Goal: Information Seeking & Learning: Find contact information

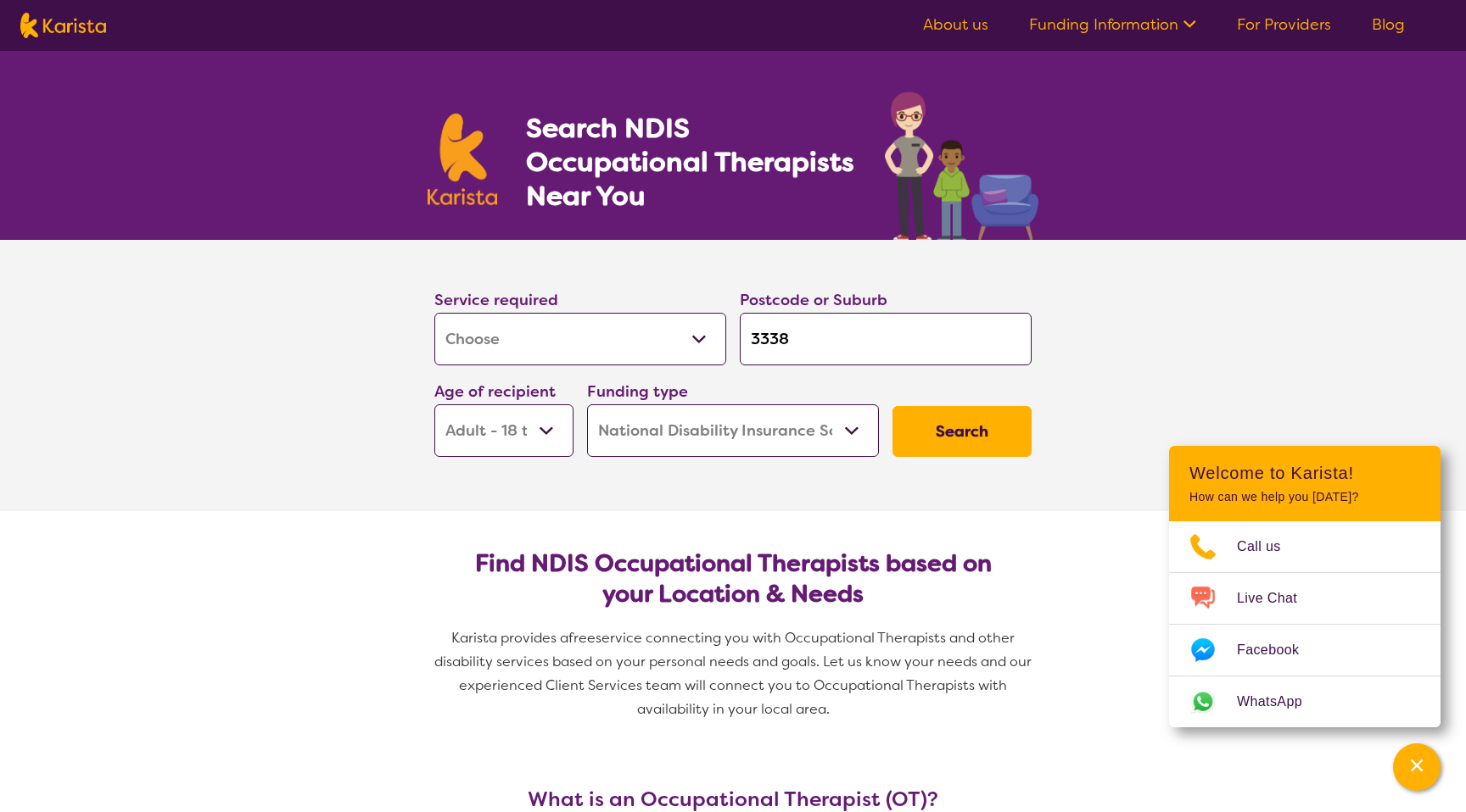
select select "[MEDICAL_DATA]"
select select "AD"
select select "NDIS"
select select "[MEDICAL_DATA]"
select select "AD"
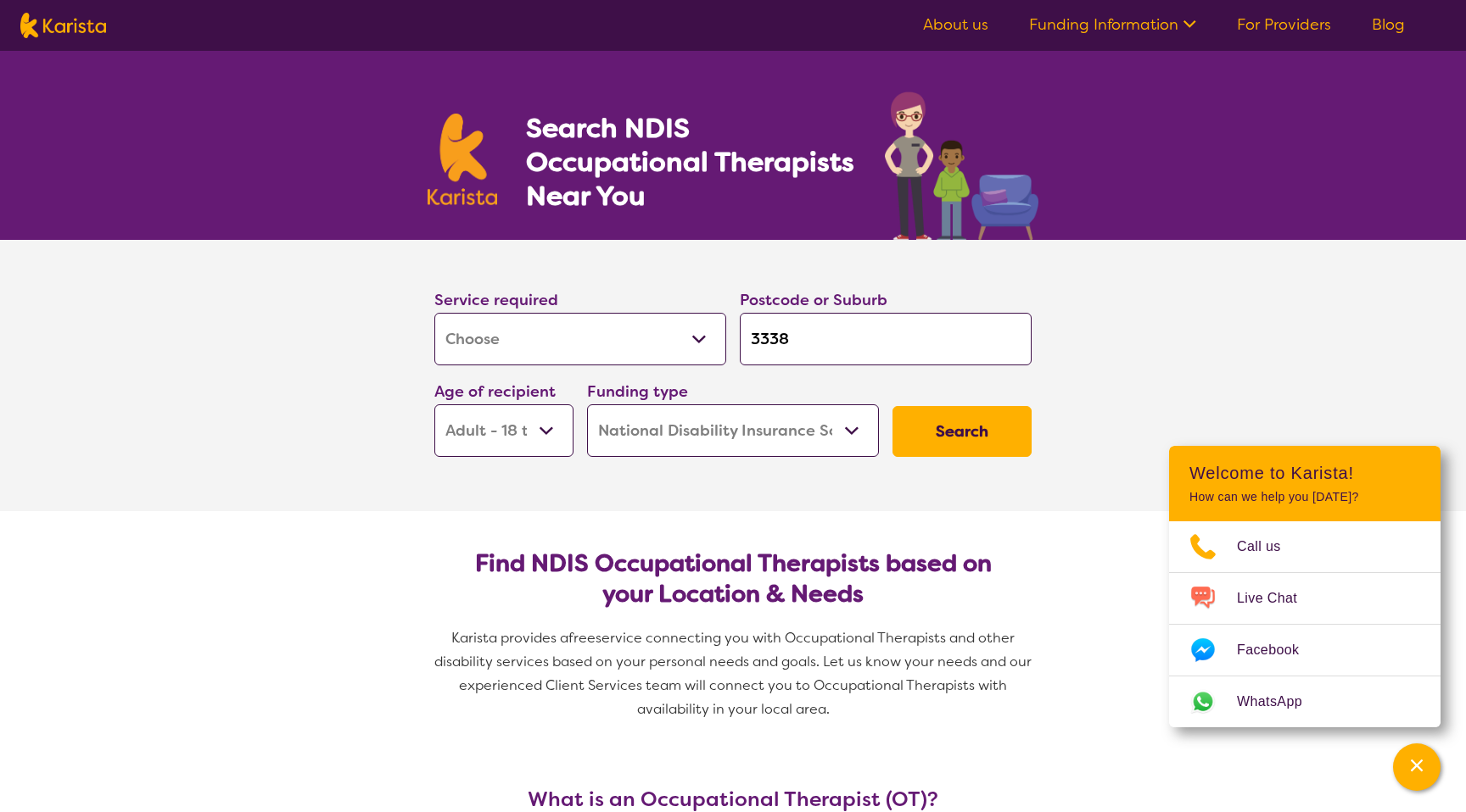
select select "NDIS"
click at [608, 305] on div "Service required Allied Health Assistant Assessment ([MEDICAL_DATA] or [MEDICAL…" at bounding box center [580, 326] width 292 height 78
click at [608, 342] on select "Allied Health Assistant Assessment ([MEDICAL_DATA] or [MEDICAL_DATA]) Behaviour…" at bounding box center [580, 339] width 292 height 53
select select "Behaviour support"
click at [434, 313] on select "Allied Health Assistant Assessment ([MEDICAL_DATA] or [MEDICAL_DATA]) Behaviour…" at bounding box center [580, 339] width 292 height 53
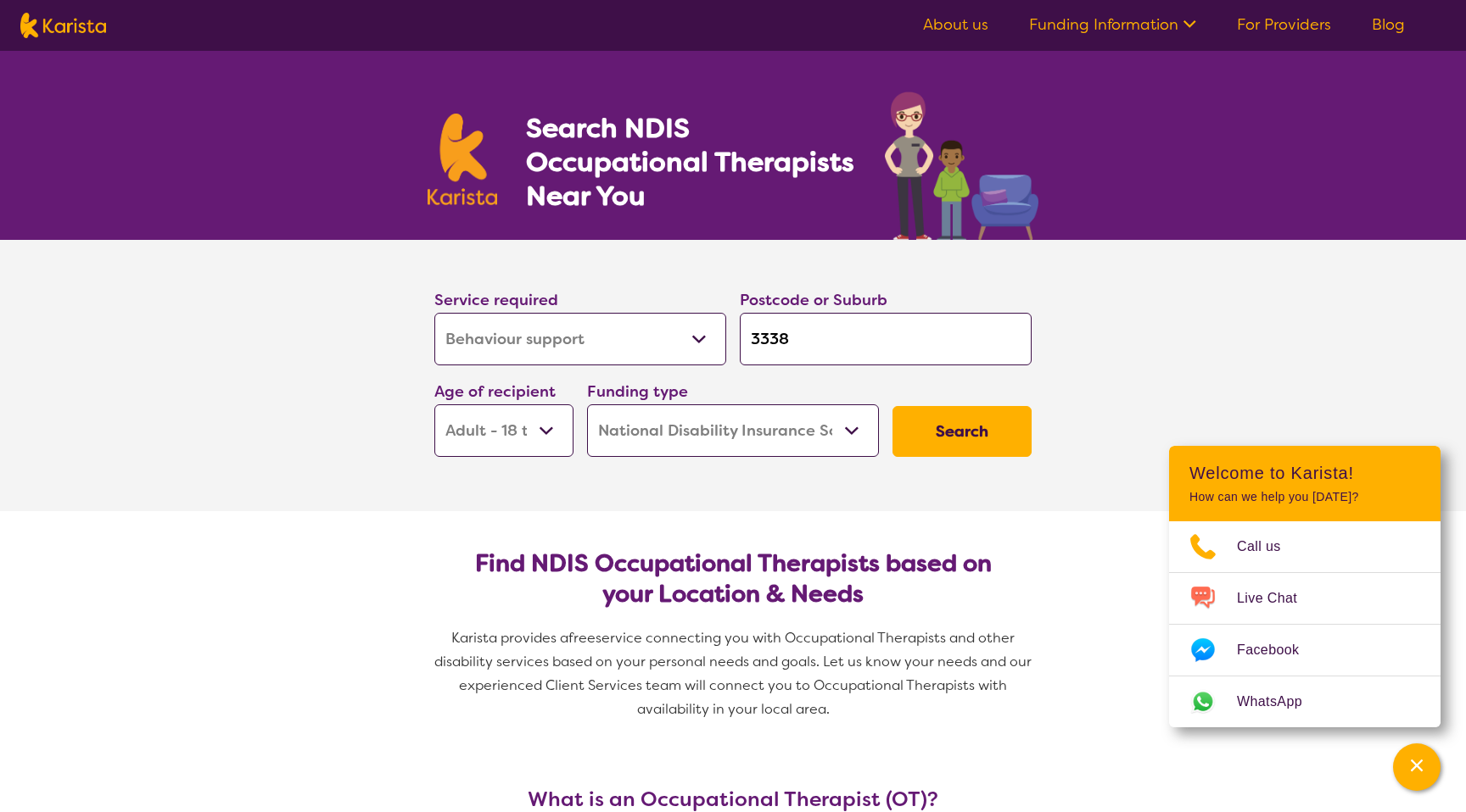
select select "Behaviour support"
click at [989, 443] on button "Search" at bounding box center [962, 431] width 139 height 51
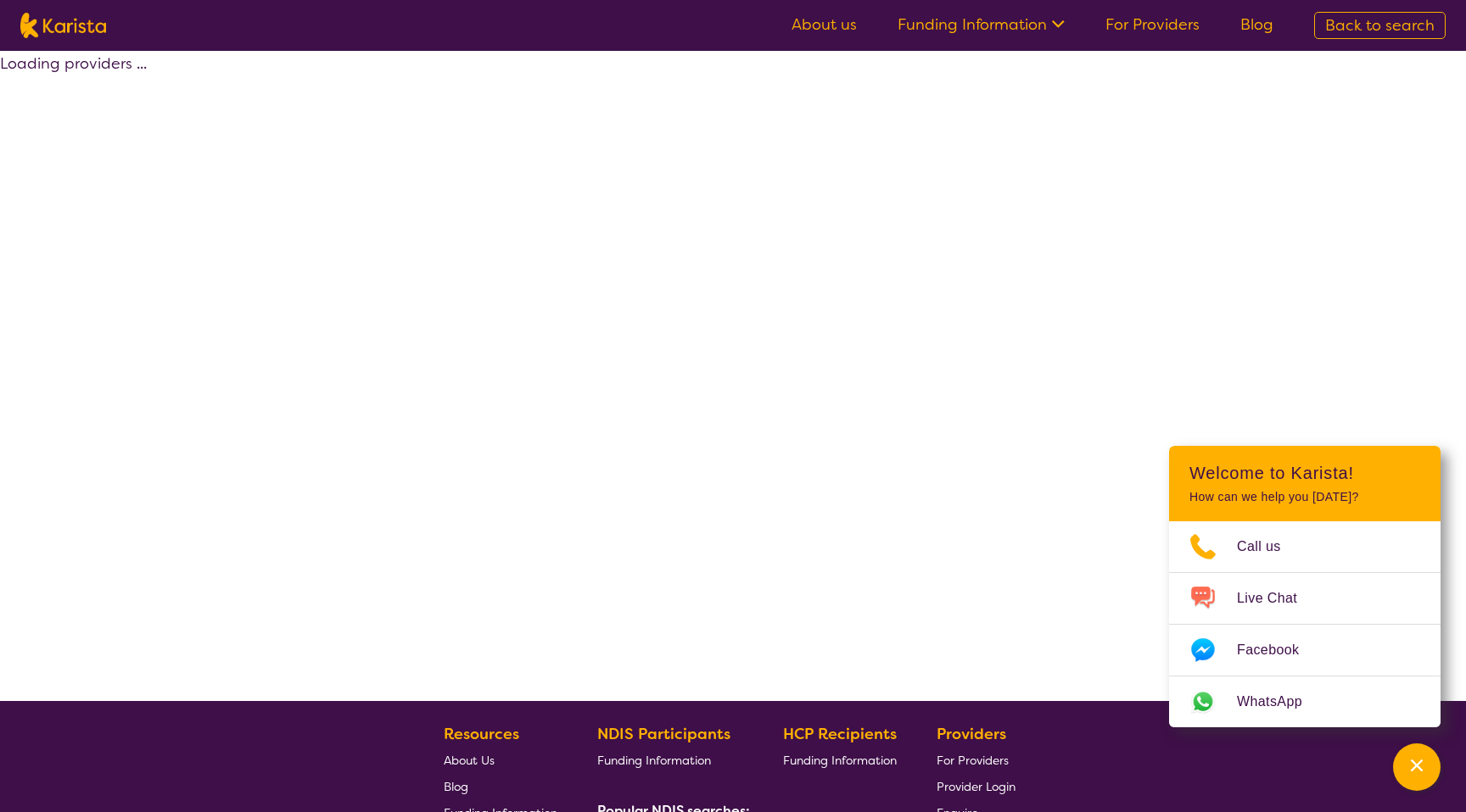
select select "by_score"
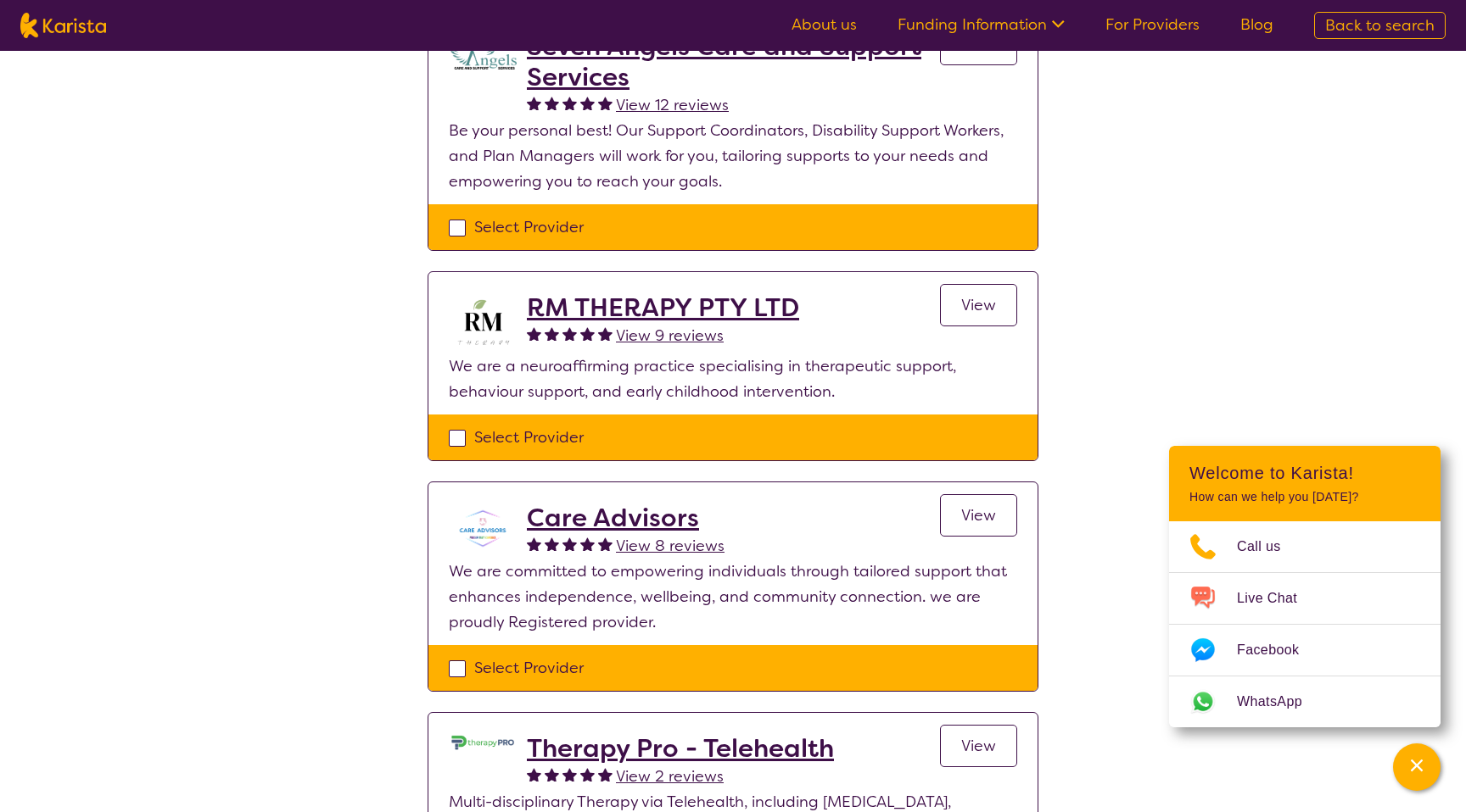
scroll to position [241, 0]
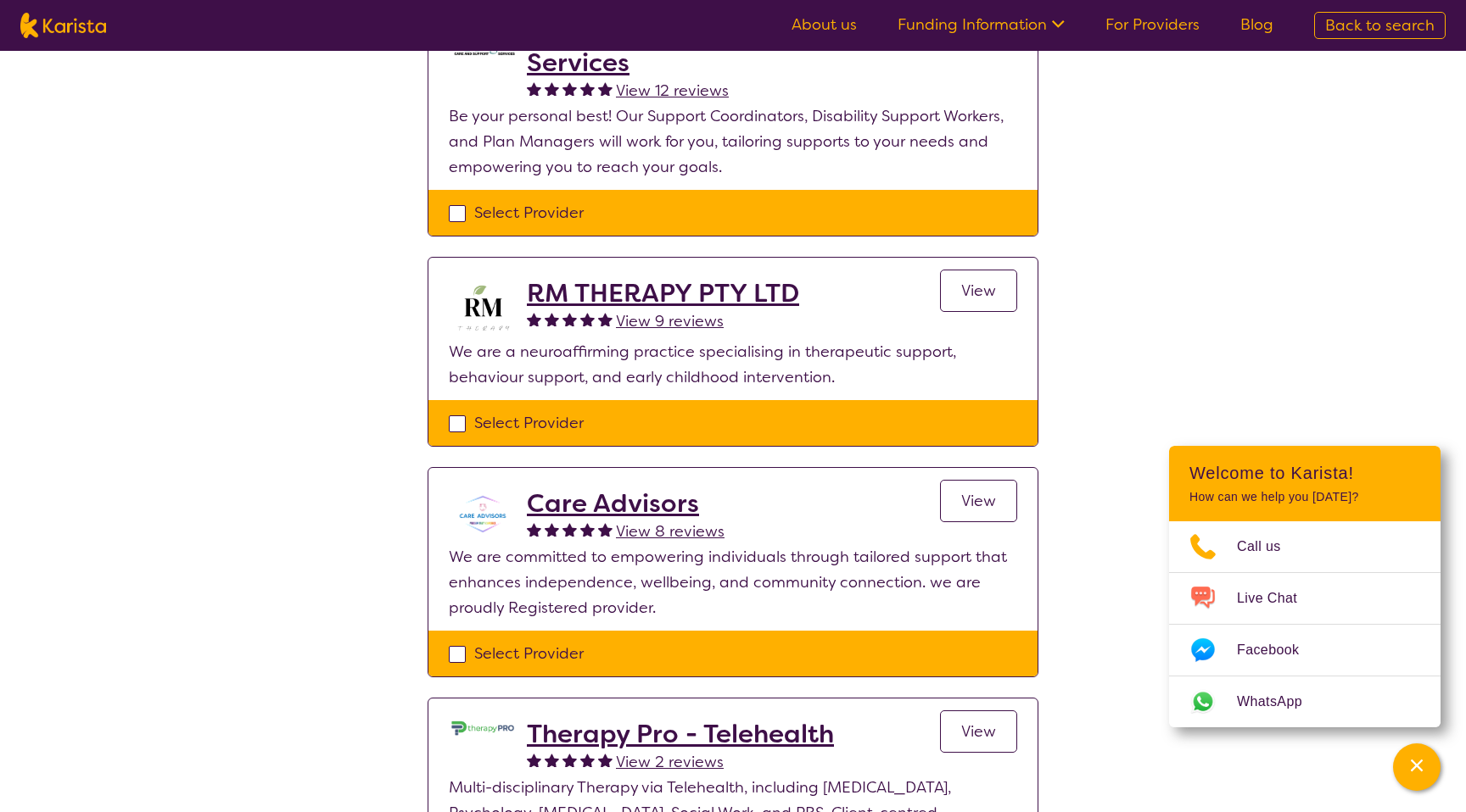
click at [676, 500] on h2 "Care Advisors" at bounding box center [625, 503] width 198 height 30
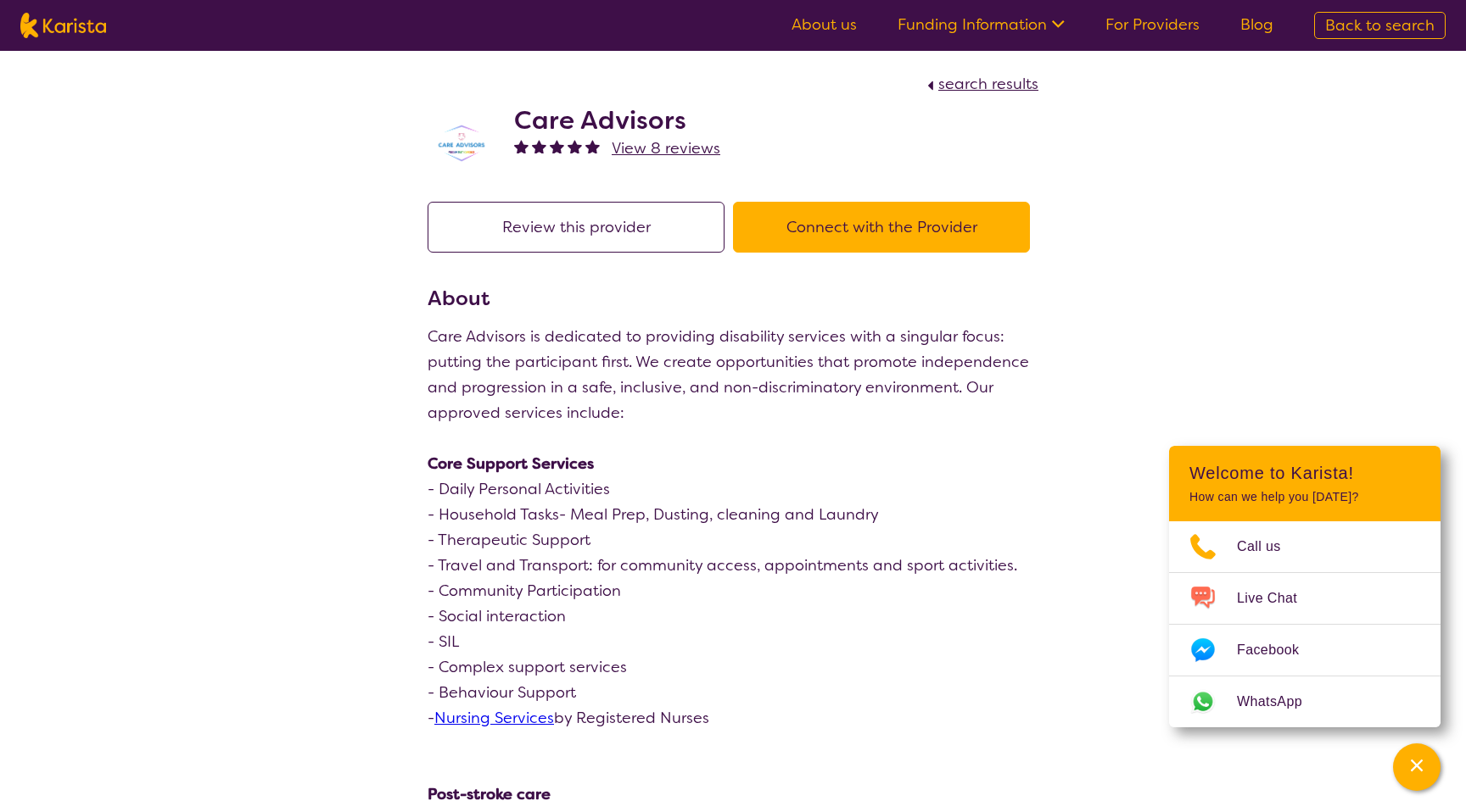
click at [607, 117] on h2 "Care Advisors" at bounding box center [617, 120] width 206 height 30
copy h2 "Care Advisors"
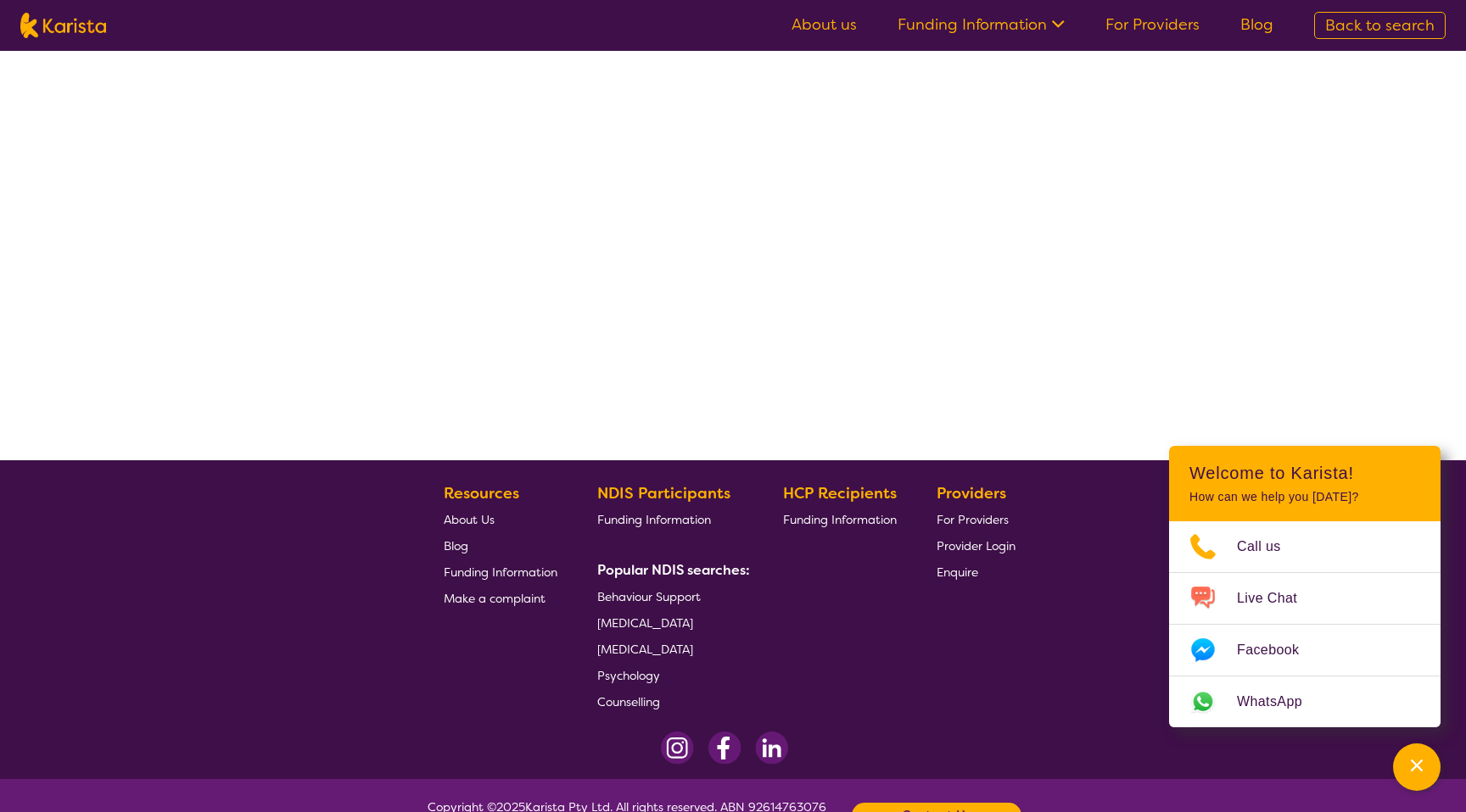
select select "by_score"
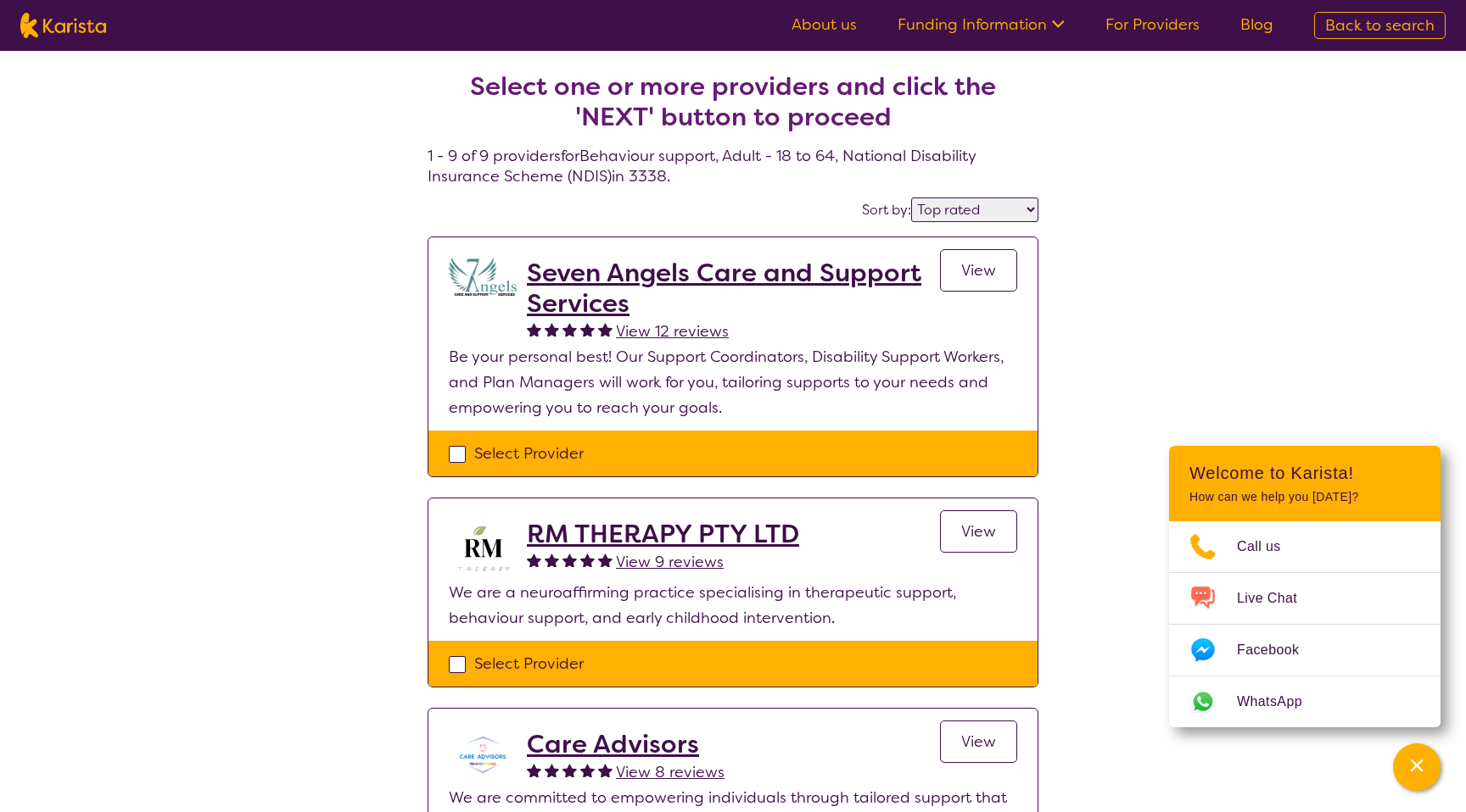
select select "[MEDICAL_DATA]"
select select "AD"
select select "NDIS"
select select "[MEDICAL_DATA]"
select select "AD"
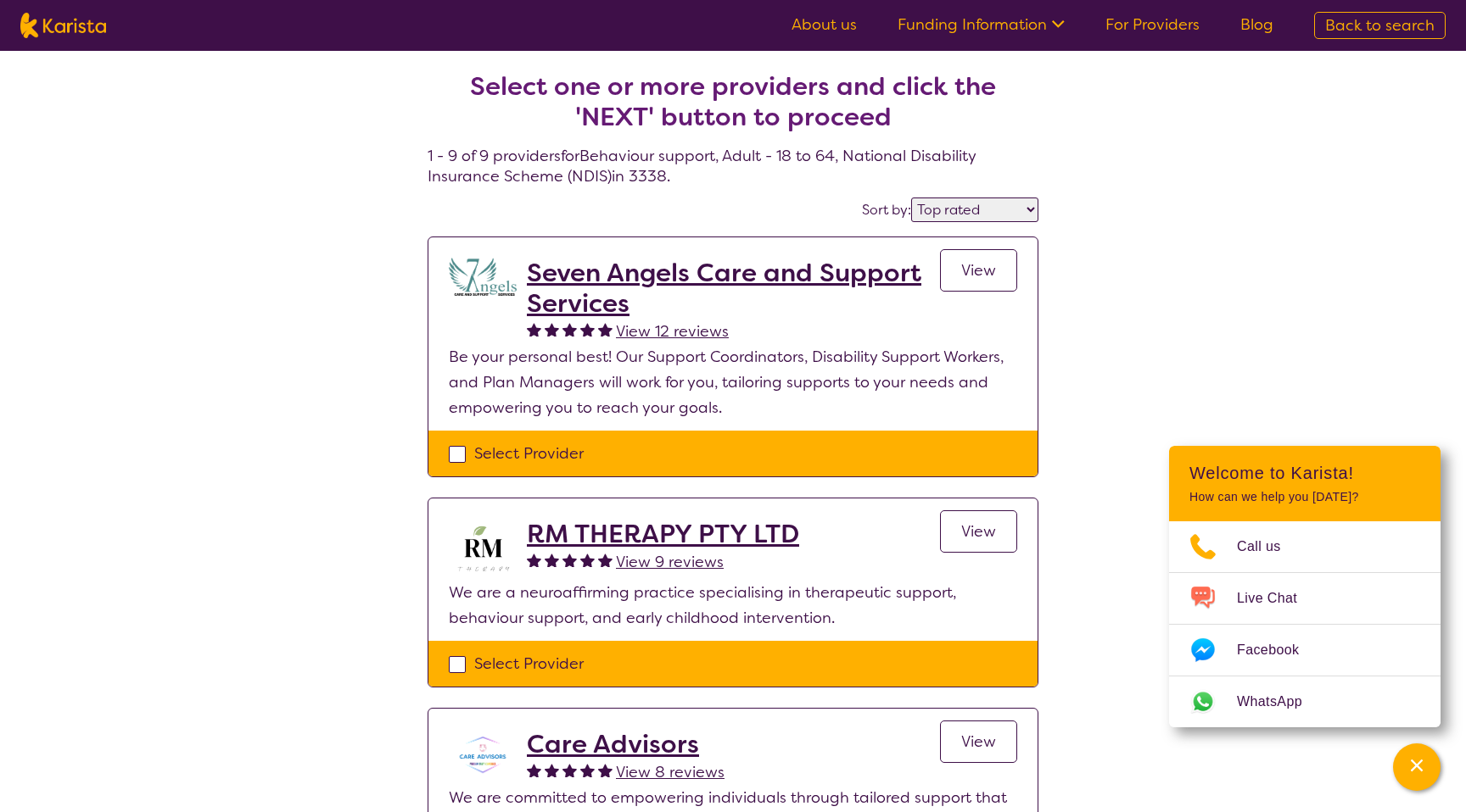
select select "NDIS"
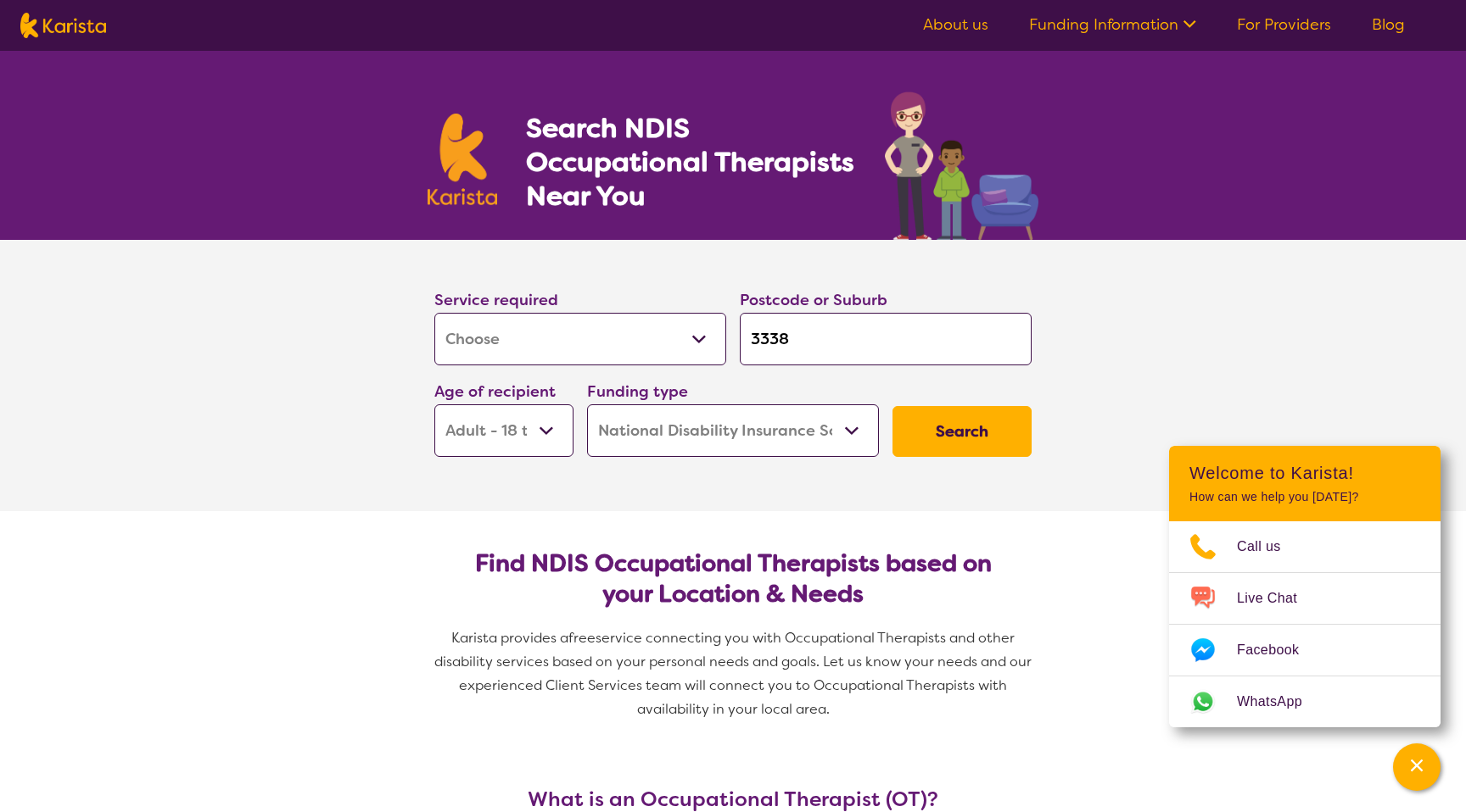
click at [626, 337] on select "Allied Health Assistant Assessment ([MEDICAL_DATA] or [MEDICAL_DATA]) Behaviour…" at bounding box center [580, 339] width 292 height 53
click at [434, 313] on select "Allied Health Assistant Assessment ([MEDICAL_DATA] or [MEDICAL_DATA]) Behaviour…" at bounding box center [580, 339] width 292 height 53
click at [951, 443] on button "Search" at bounding box center [962, 431] width 139 height 51
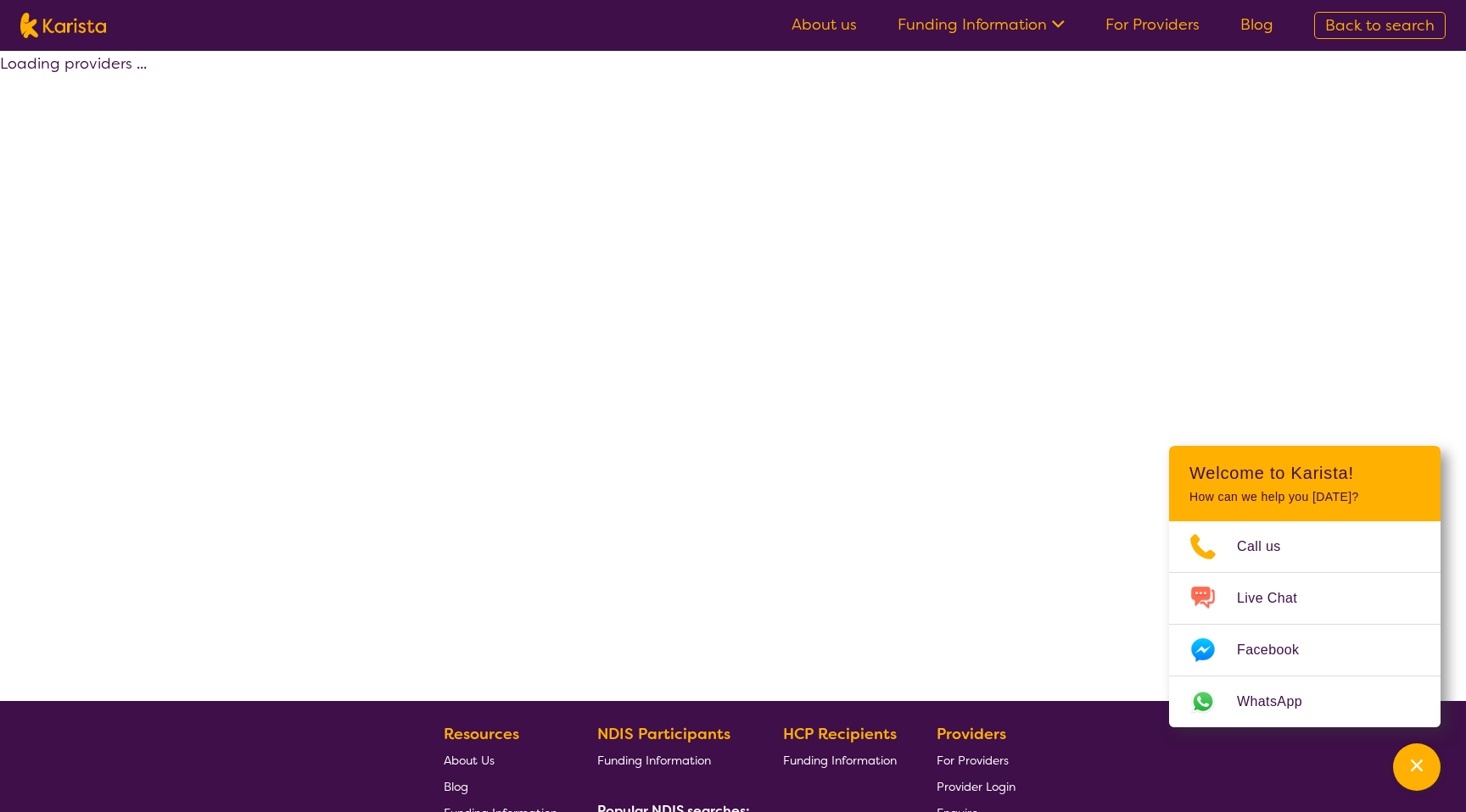
select select "by_score"
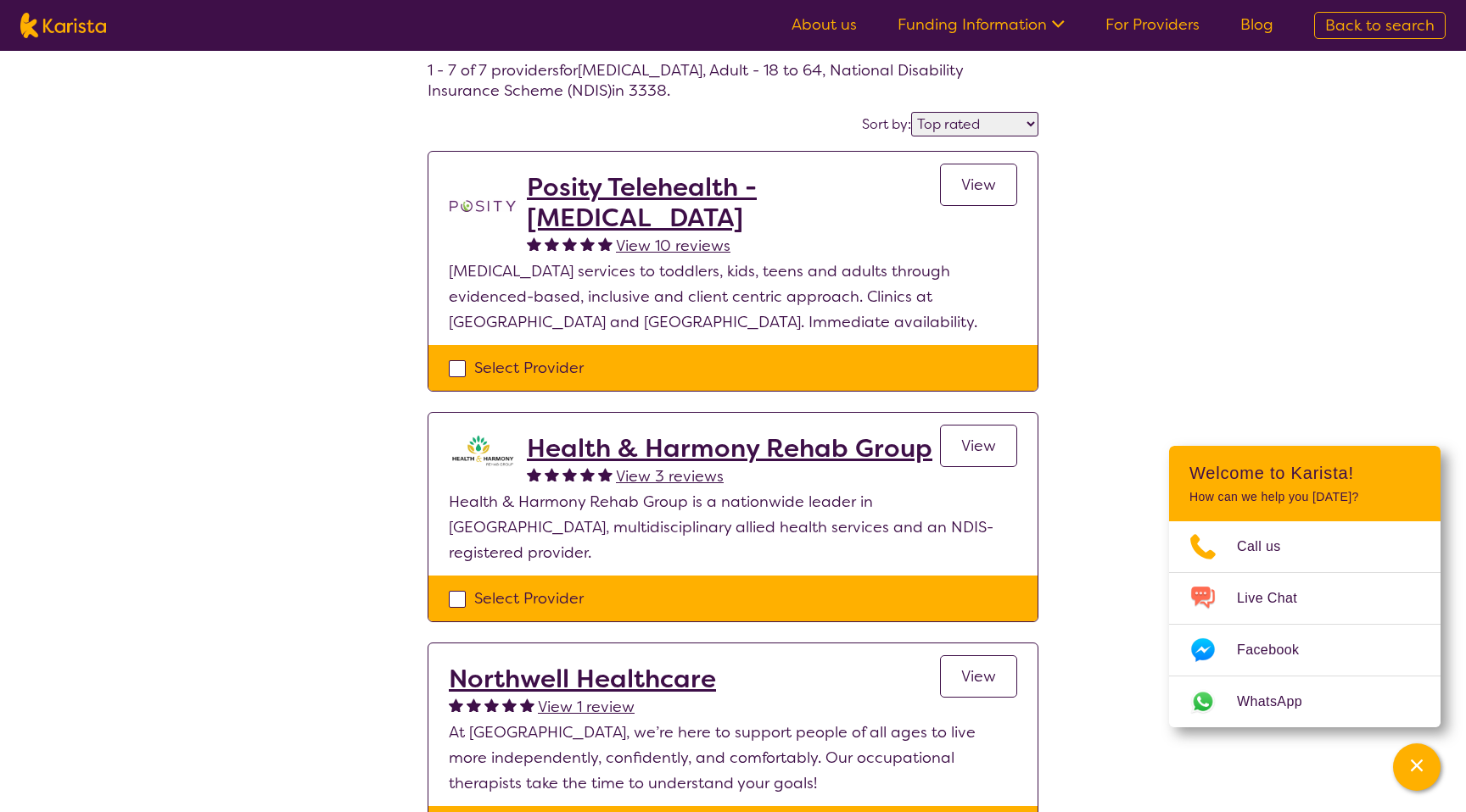
scroll to position [96, 0]
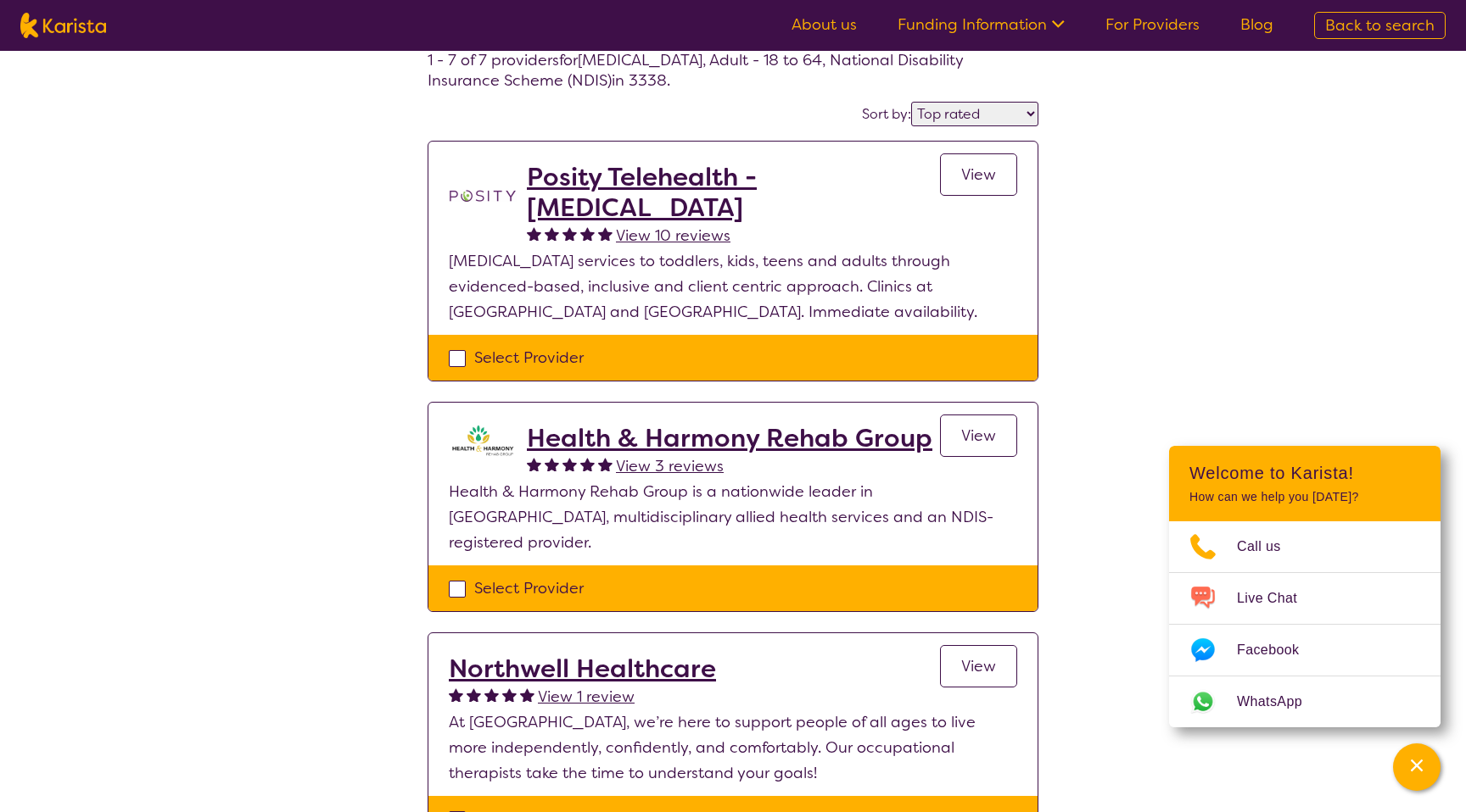
click at [766, 429] on h2 "Health & Harmony Rehab Group" at bounding box center [730, 437] width 406 height 30
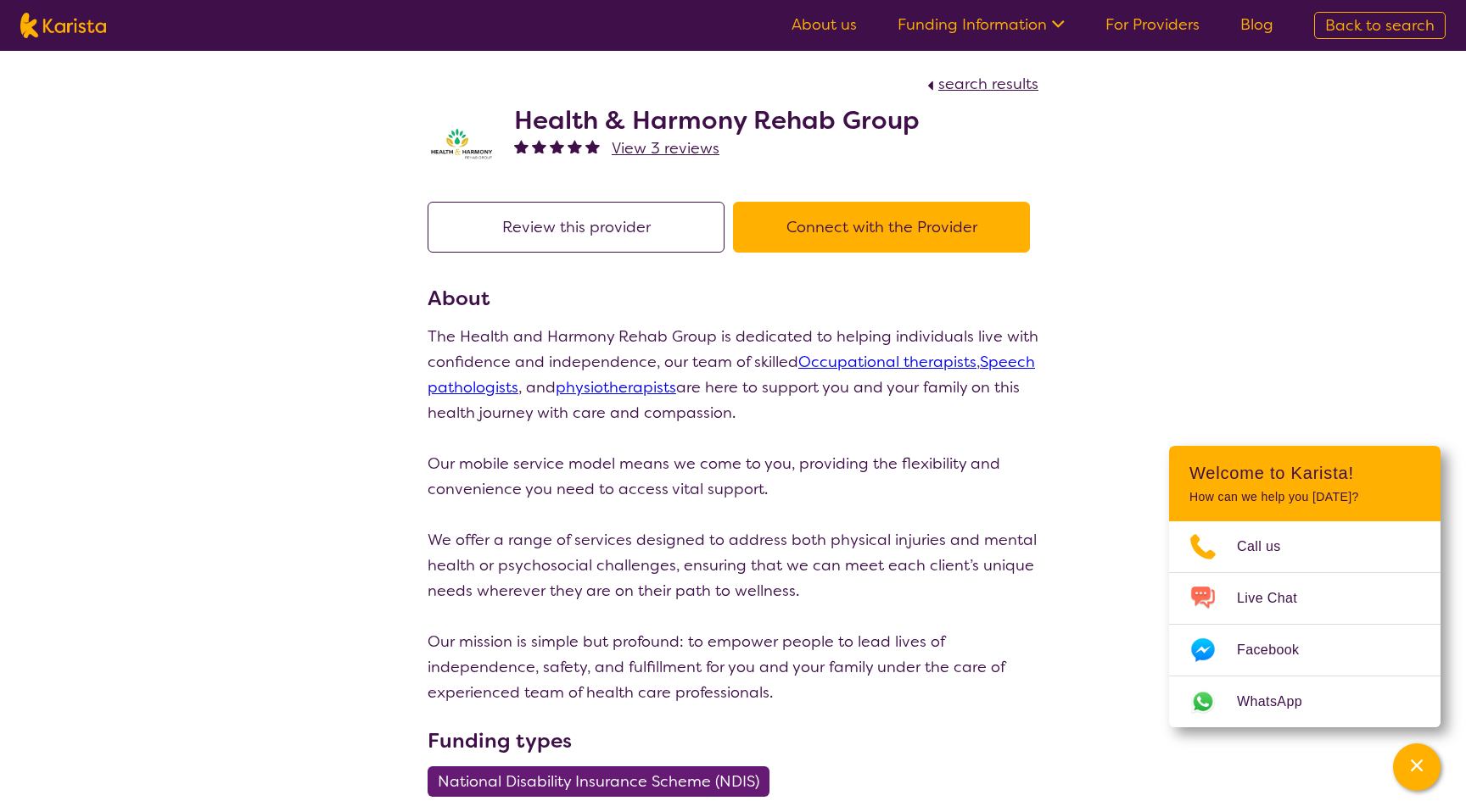
click at [718, 123] on h2 "Health & Harmony Rehab Group" at bounding box center [717, 120] width 406 height 30
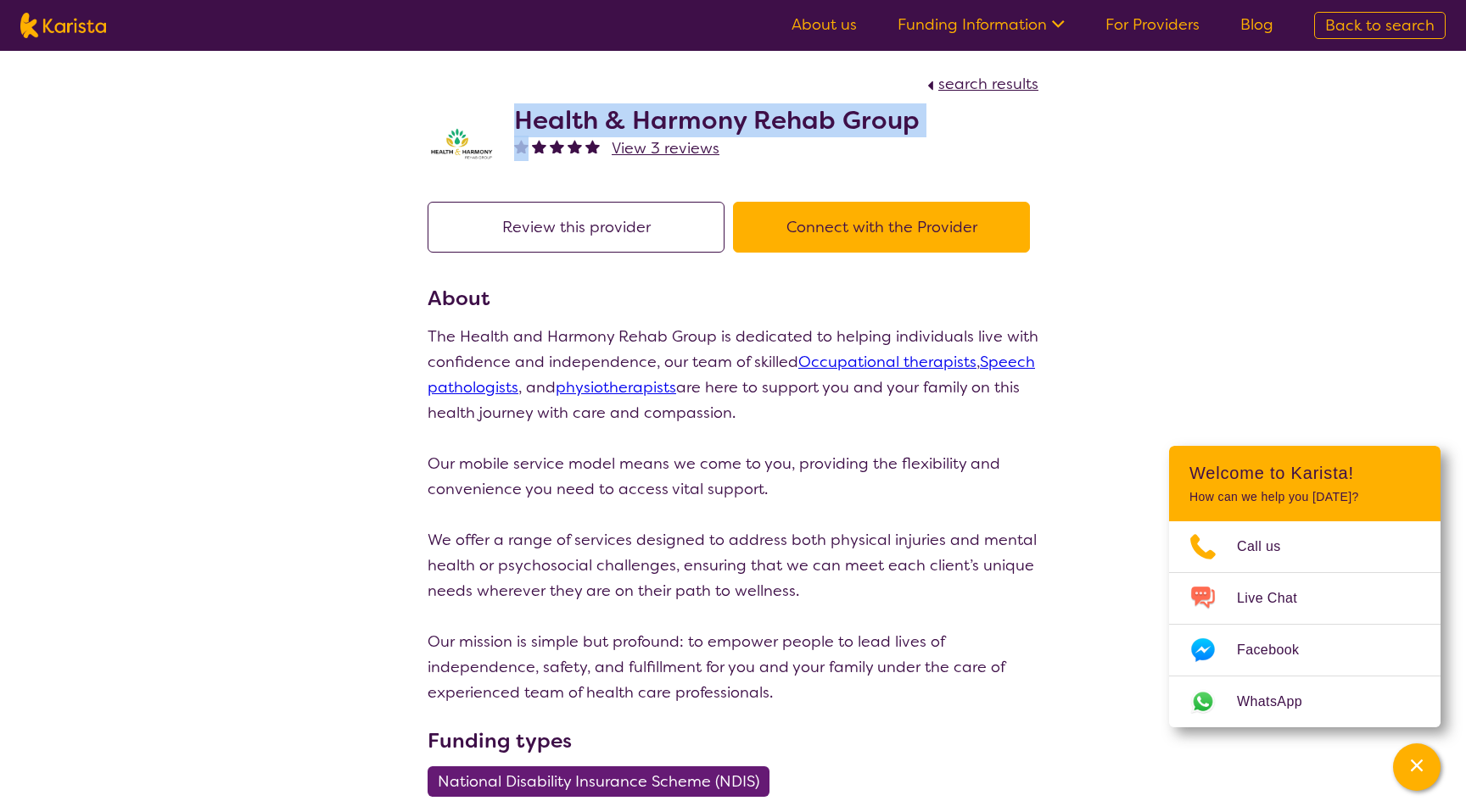
click at [718, 123] on h2 "Health & Harmony Rehab Group" at bounding box center [717, 120] width 406 height 30
copy h2 "Health & Harmony Rehab Group"
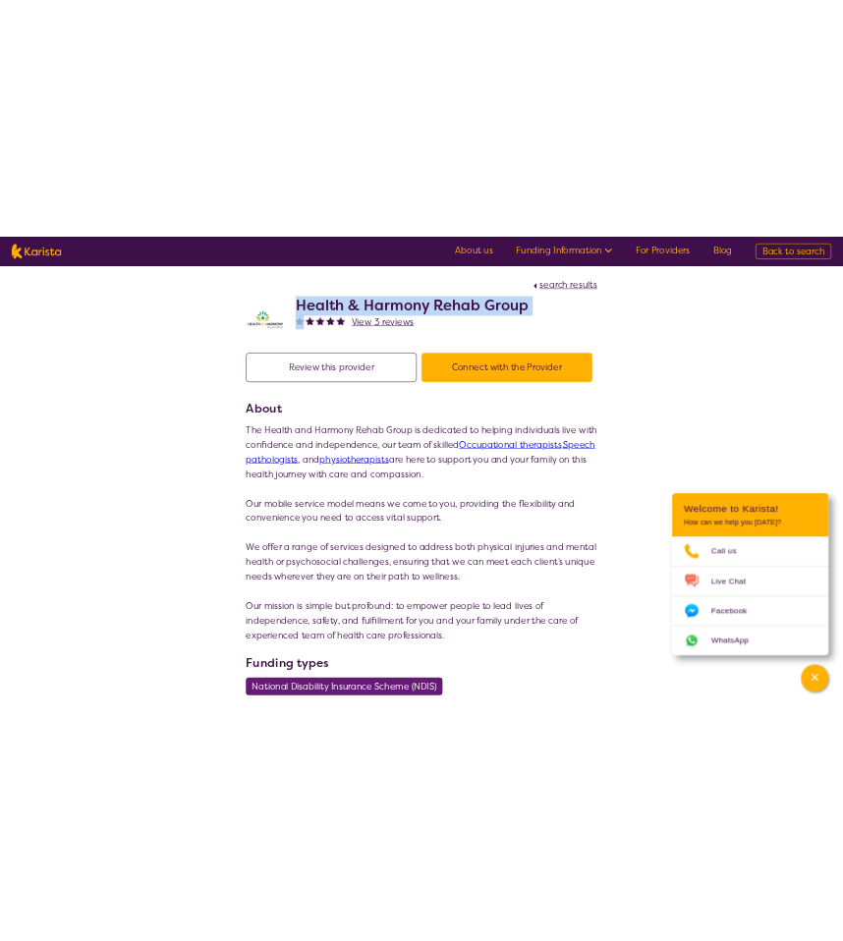
scroll to position [111, 0]
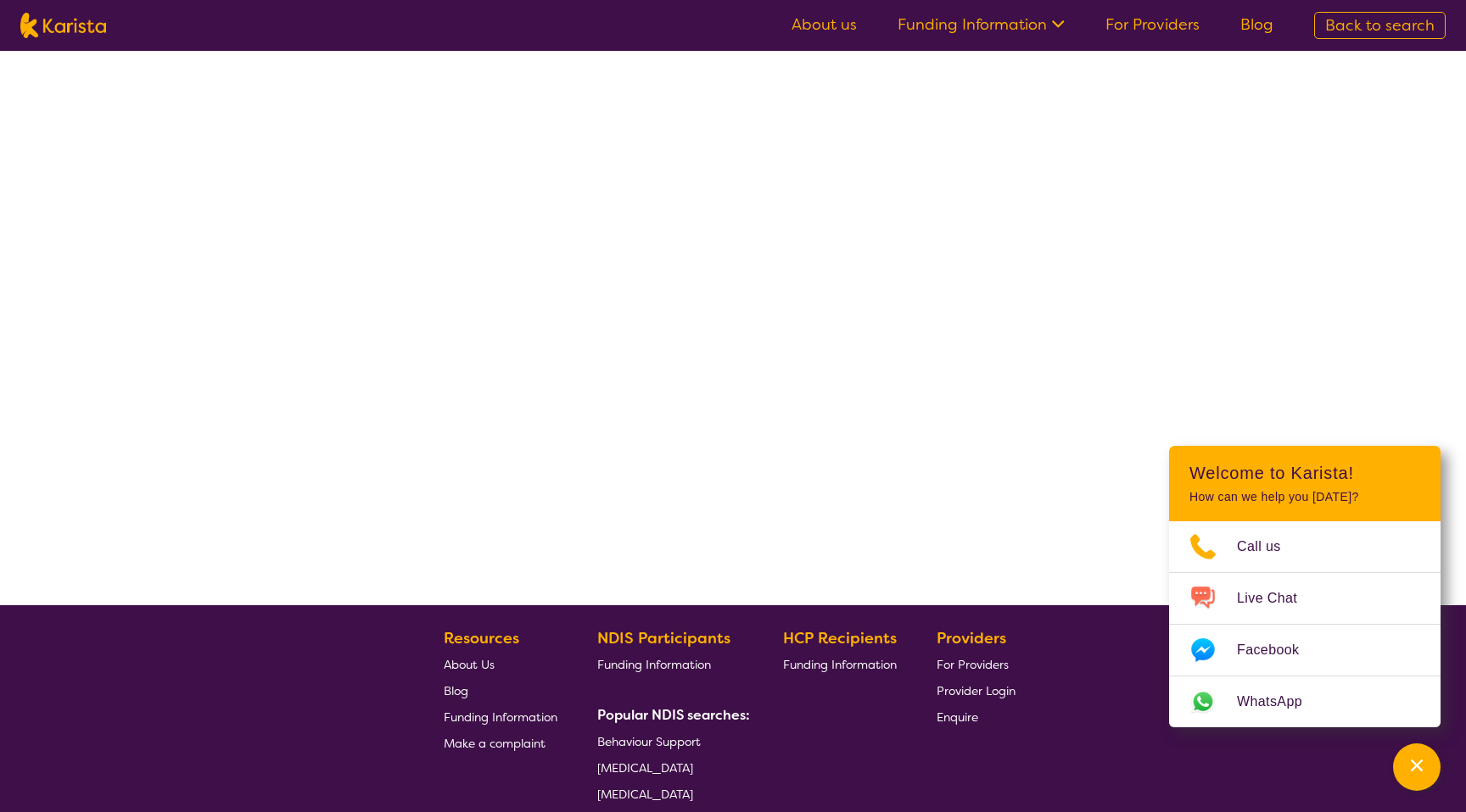
select select "by_score"
